Goal: Task Accomplishment & Management: Use online tool/utility

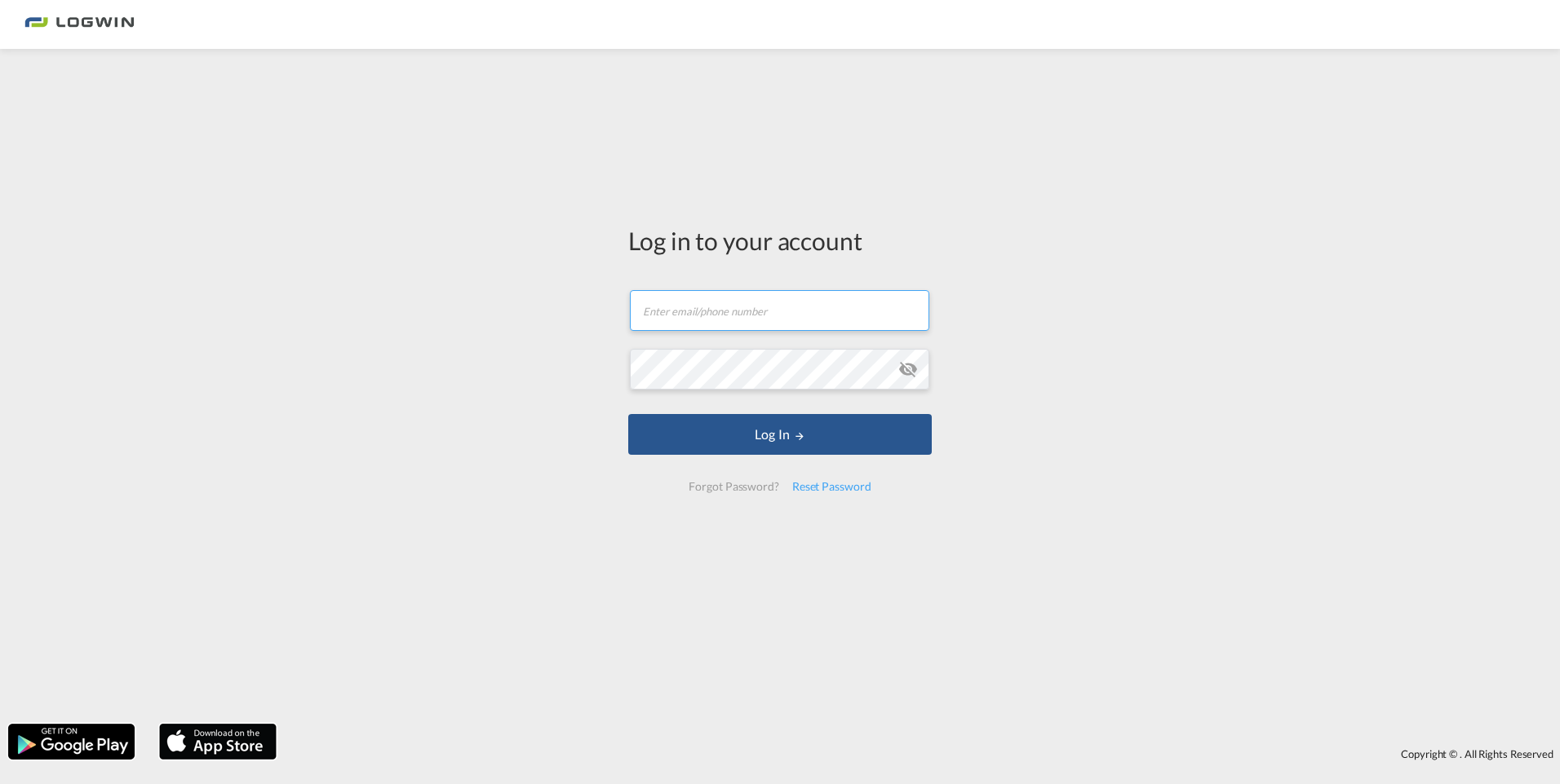
click at [679, 310] on input "text" at bounding box center [780, 311] width 300 height 41
type input "[PERSON_NAME][EMAIL_ADDRESS][DOMAIN_NAME]"
click at [628, 414] on button "Log In" at bounding box center [780, 435] width 304 height 41
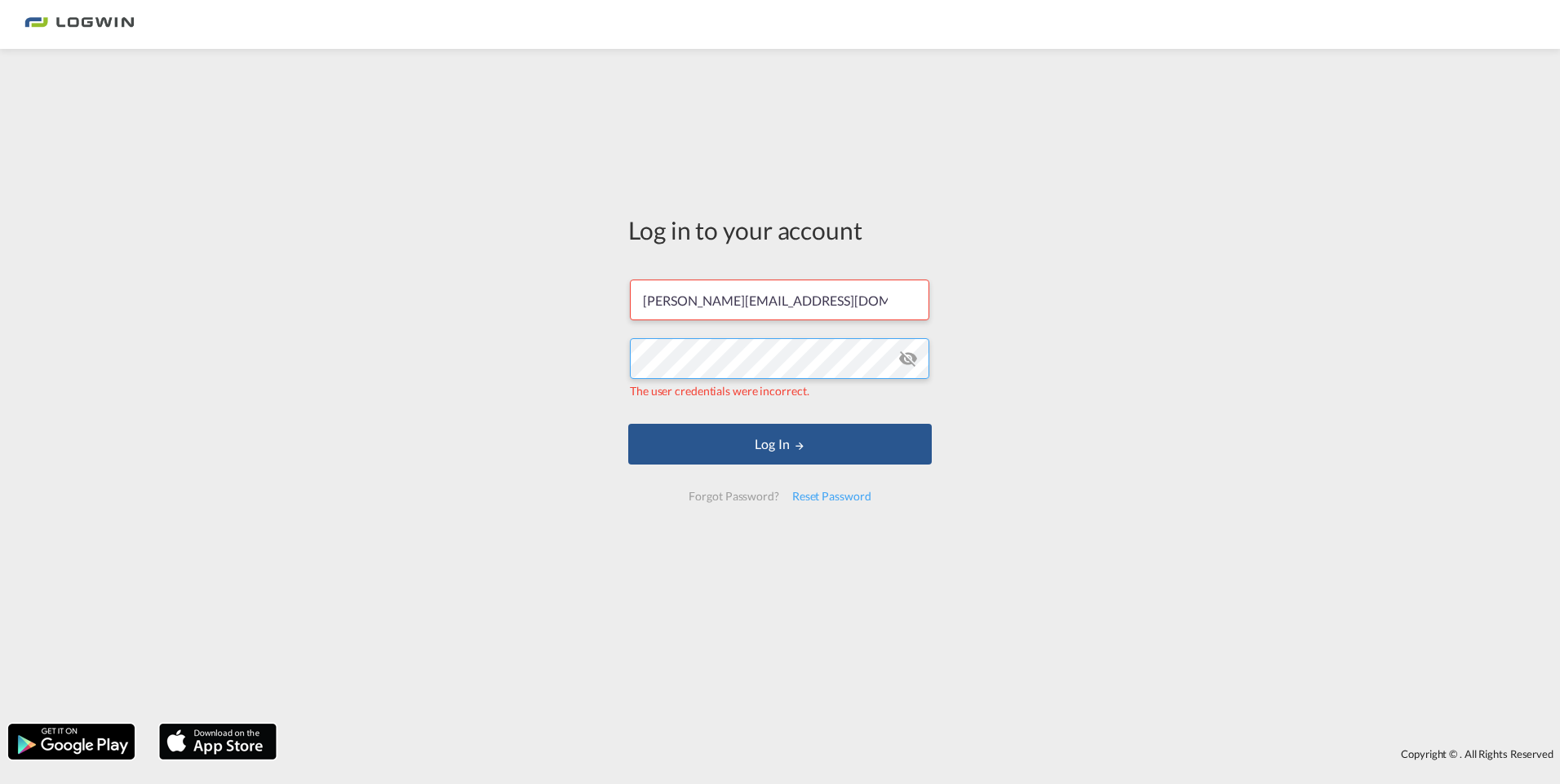
click at [628, 424] on button "Log In" at bounding box center [780, 444] width 304 height 41
